Goal: Find specific page/section: Find specific page/section

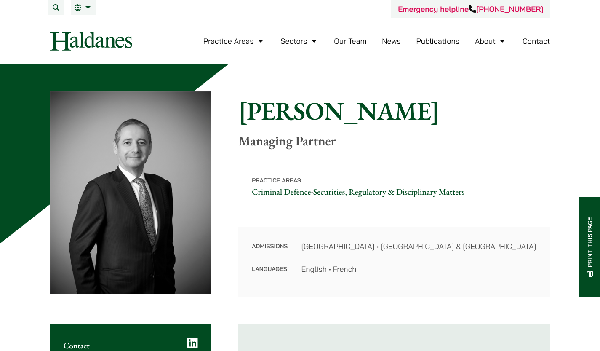
click at [341, 42] on link "Our Team" at bounding box center [350, 41] width 32 height 10
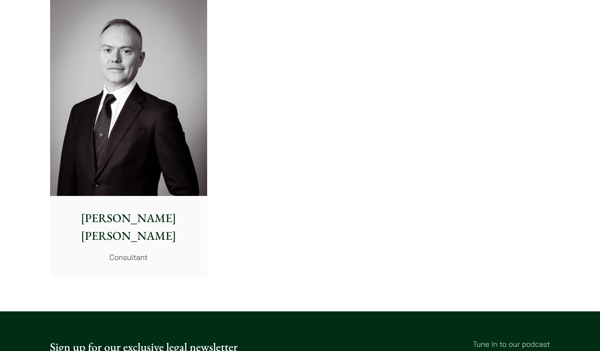
scroll to position [4464, 0]
